Goal: Task Accomplishment & Management: Manage account settings

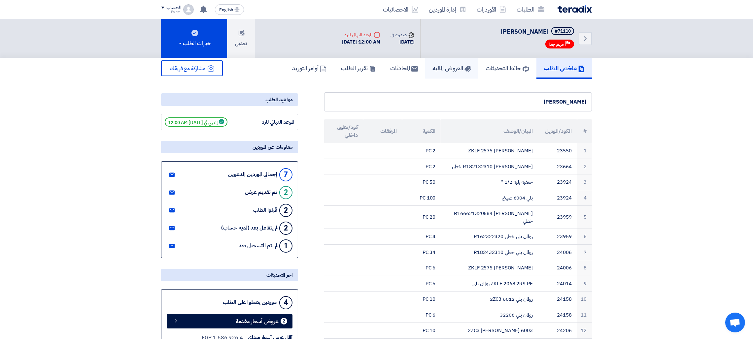
click at [453, 67] on h5 "العروض الماليه" at bounding box center [451, 68] width 39 height 8
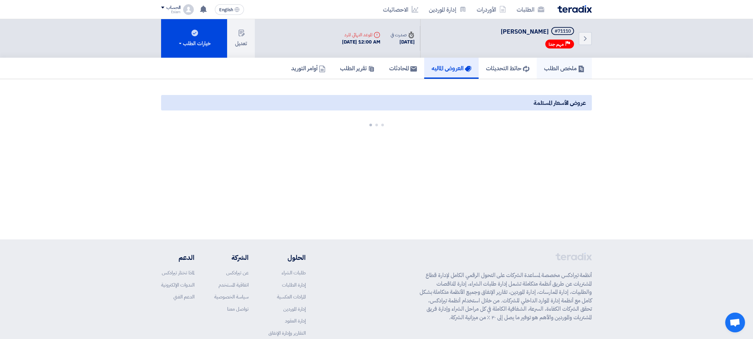
click at [563, 66] on h5 "ملخص الطلب" at bounding box center [564, 68] width 41 height 8
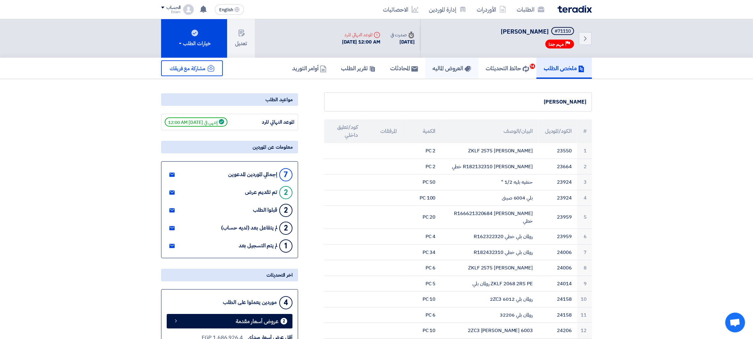
click at [435, 70] on h5 "العروض الماليه" at bounding box center [451, 68] width 39 height 8
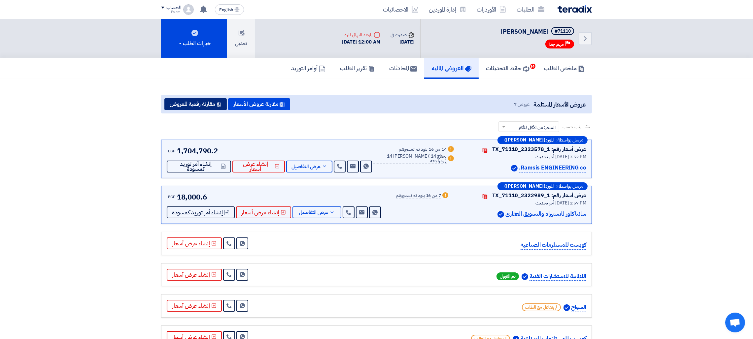
click at [210, 103] on button "مقارنة رقمية للعروض" at bounding box center [195, 104] width 62 height 12
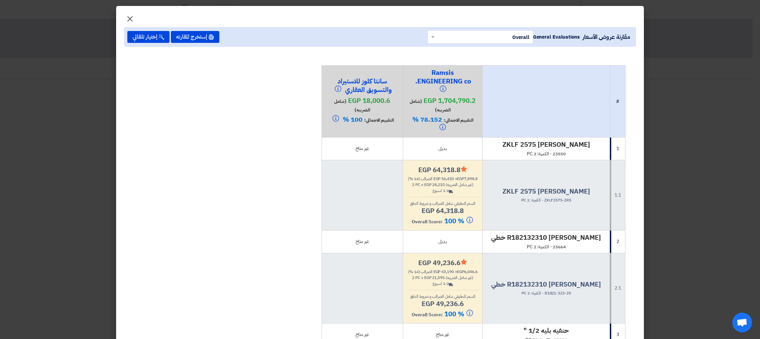
click at [134, 14] on span "×" at bounding box center [130, 19] width 8 height 20
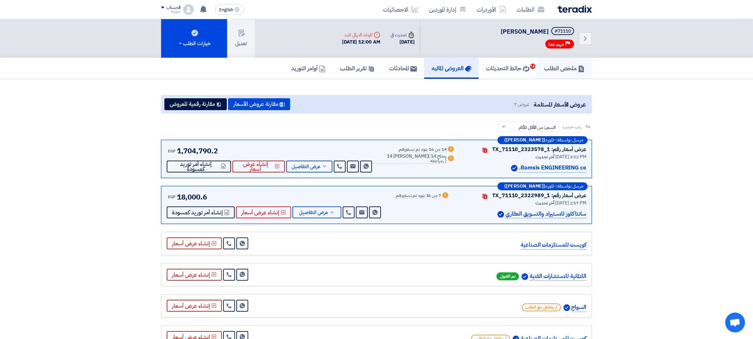
click at [583, 68] on use at bounding box center [581, 69] width 5 height 7
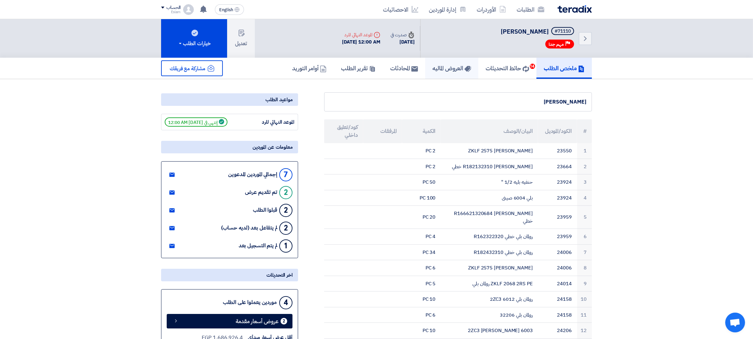
click at [441, 72] on link "العروض الماليه" at bounding box center [451, 68] width 53 height 21
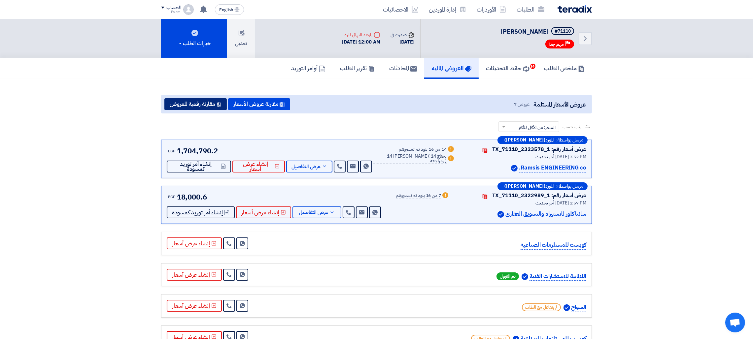
click at [213, 107] on button "مقارنة رقمية للعروض" at bounding box center [195, 104] width 62 height 12
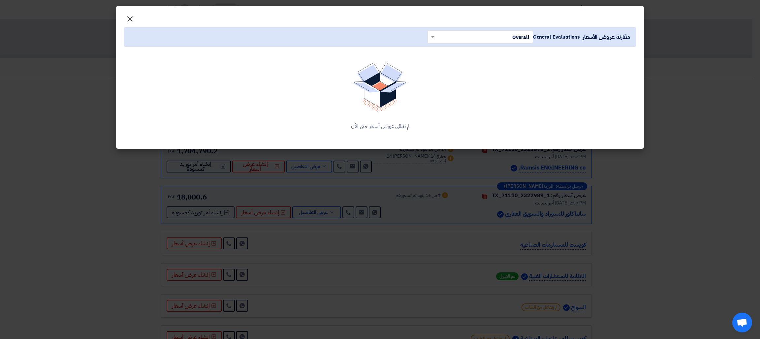
click at [132, 16] on span "×" at bounding box center [130, 19] width 8 height 20
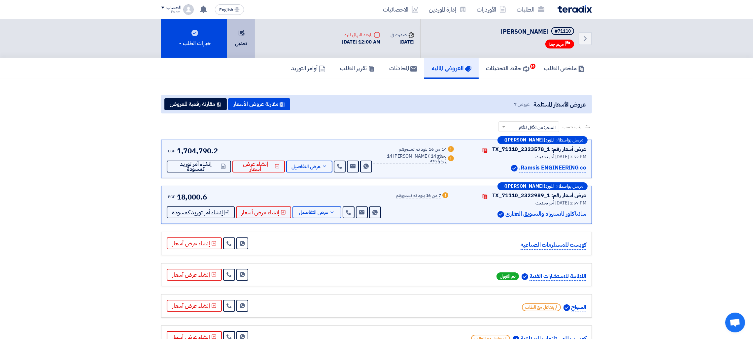
click at [235, 32] on button "تعديل" at bounding box center [241, 38] width 28 height 39
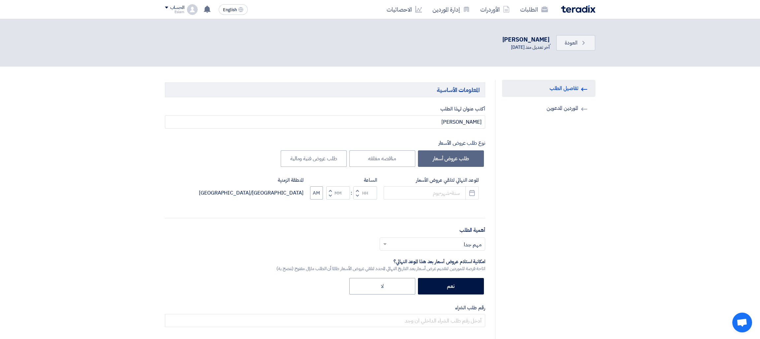
type input "[DATE]"
type input "12"
type input "00"
click at [467, 190] on icon "Pick a date" at bounding box center [468, 193] width 7 height 7
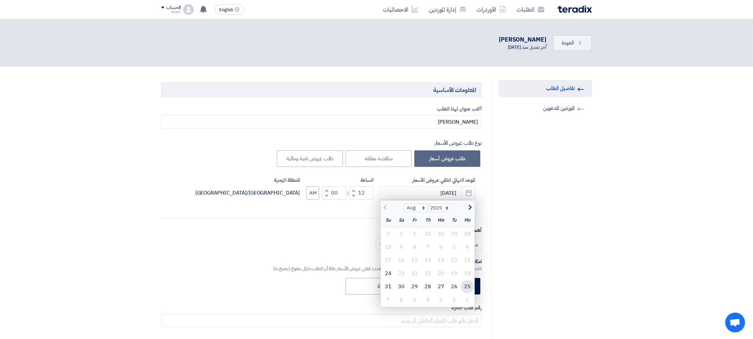
click at [468, 285] on div "25" at bounding box center [467, 286] width 13 height 13
type input "[DATE]"
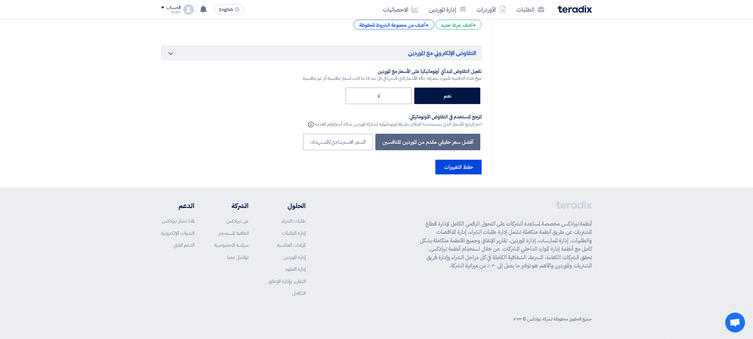
scroll to position [1572, 0]
click at [468, 163] on button "حفظ التغييرات" at bounding box center [458, 167] width 46 height 15
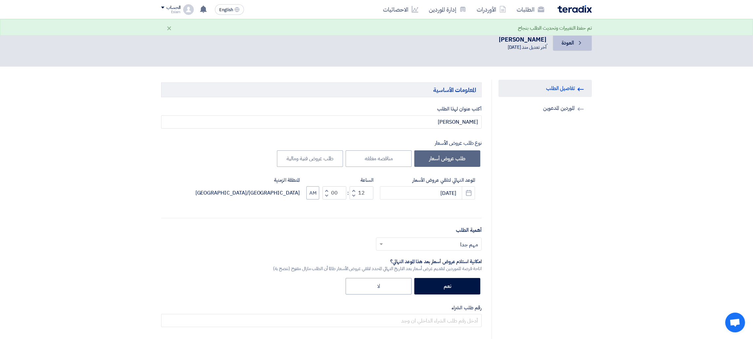
click at [568, 48] on link "Back العودة" at bounding box center [572, 43] width 39 height 16
